Goal: Transaction & Acquisition: Obtain resource

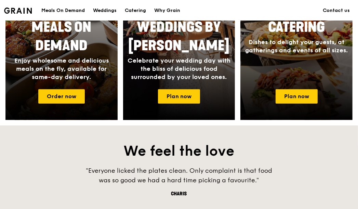
scroll to position [547, 0]
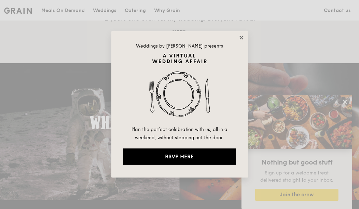
click at [242, 36] on icon at bounding box center [242, 38] width 6 height 6
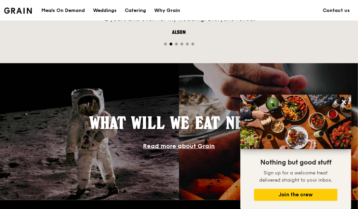
scroll to position [691, 0]
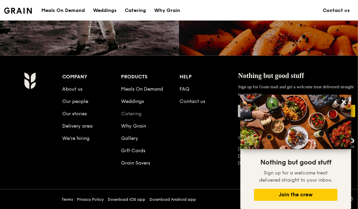
click at [132, 115] on link "Catering" at bounding box center [131, 114] width 21 height 6
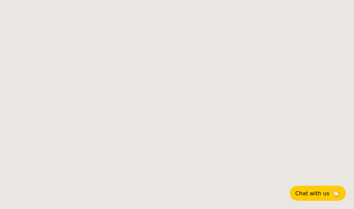
select select
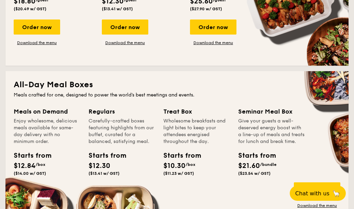
scroll to position [327, 0]
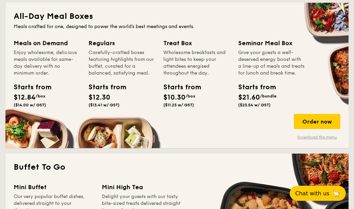
click at [311, 136] on link "Download the menu" at bounding box center [317, 136] width 47 height 5
